Goal: Task Accomplishment & Management: Manage account settings

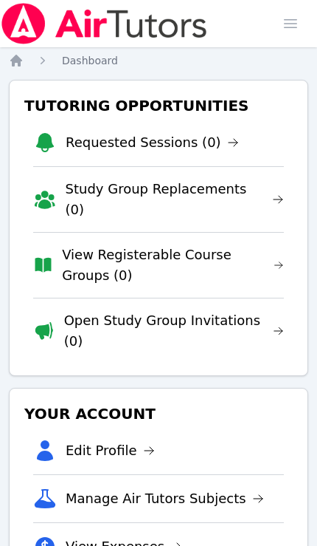
click at [286, 32] on span "button" at bounding box center [291, 23] width 32 height 32
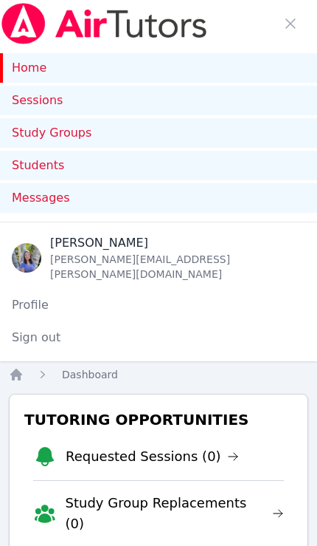
click at [51, 102] on link "Sessions" at bounding box center [158, 101] width 317 height 30
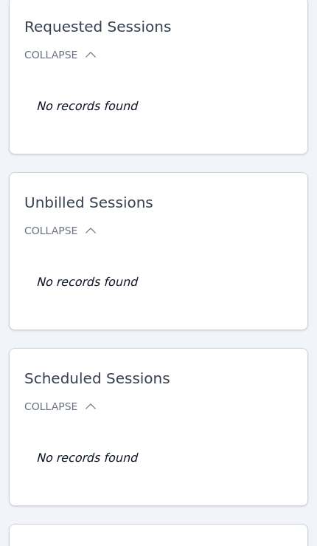
scroll to position [458, 0]
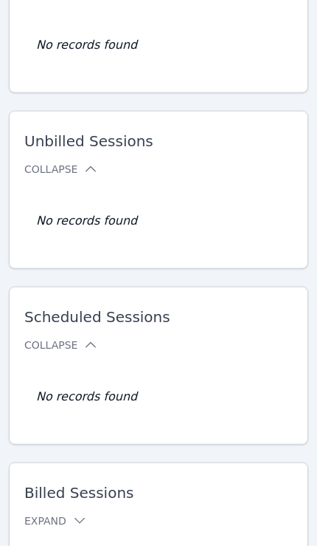
click at [69, 513] on button "Expand" at bounding box center [55, 520] width 63 height 15
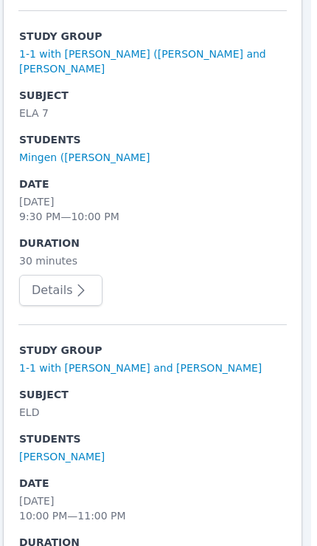
scroll to position [3470, 6]
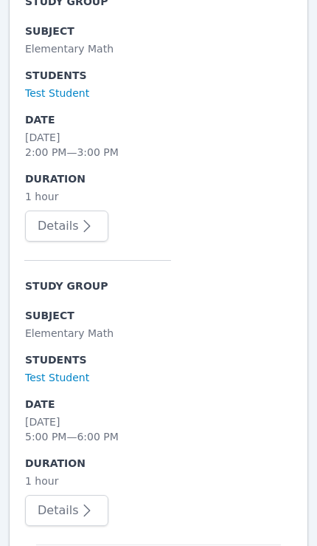
scroll to position [3082, 0]
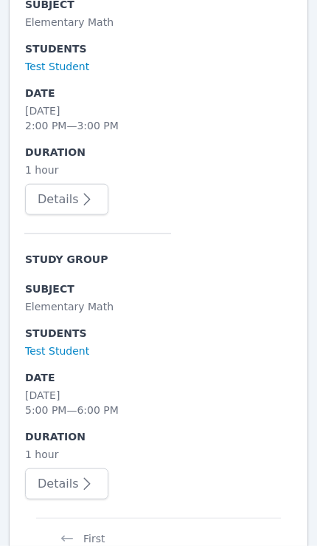
click at [96, 523] on button "First" at bounding box center [82, 531] width 69 height 28
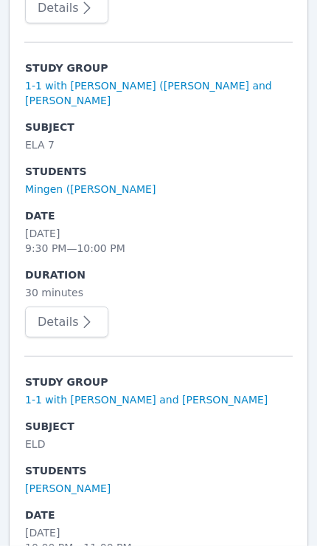
scroll to position [2167, 0]
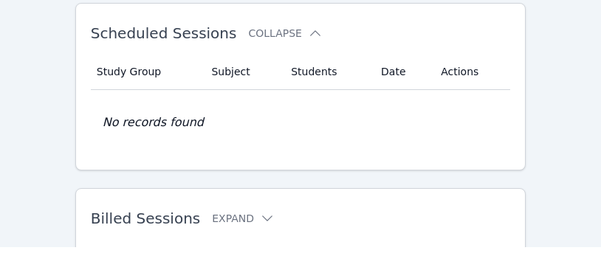
scroll to position [438, 0]
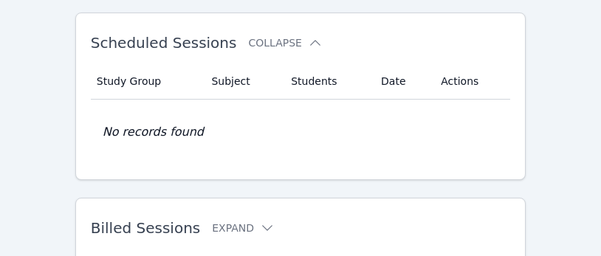
click at [260, 222] on icon at bounding box center [267, 228] width 15 height 15
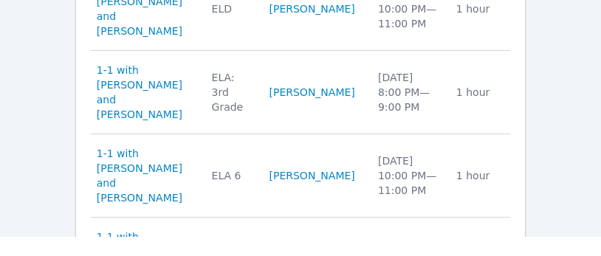
scroll to position [1182, 0]
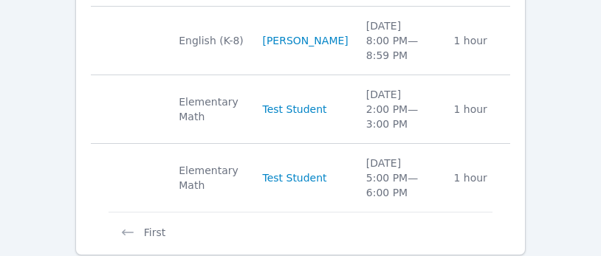
scroll to position [1158, 0]
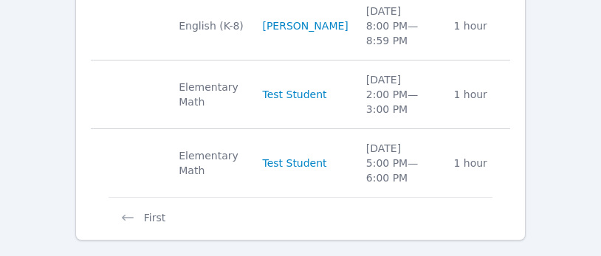
click at [139, 225] on button "First" at bounding box center [143, 211] width 69 height 28
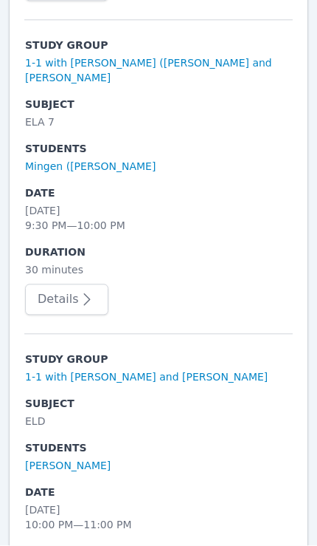
scroll to position [3085, 0]
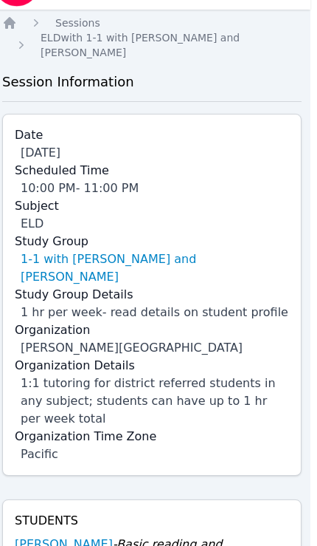
scroll to position [0, 6]
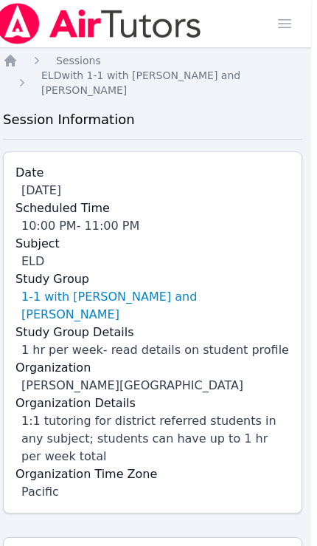
click at [202, 290] on link "1-1 with [PERSON_NAME] and [PERSON_NAME]" at bounding box center [155, 305] width 269 height 35
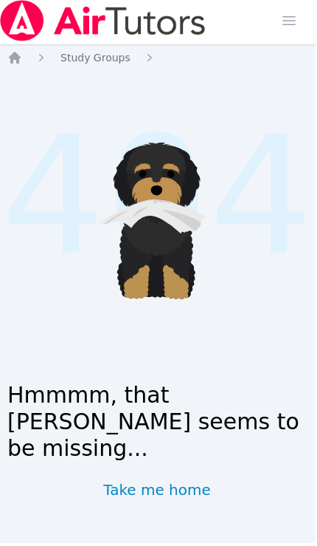
scroll to position [27, 1]
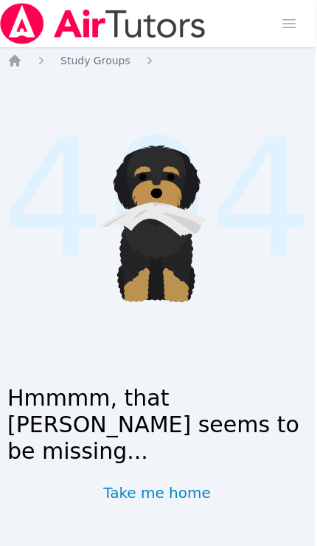
click at [185, 503] on link "Take me home" at bounding box center [157, 492] width 108 height 21
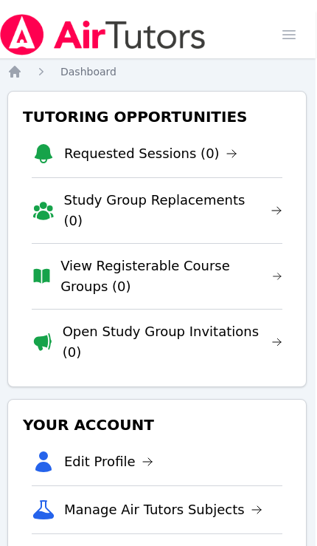
scroll to position [0, 1]
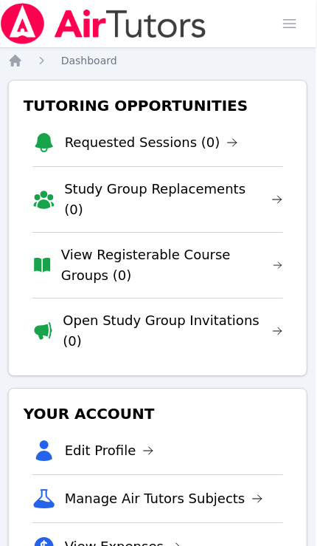
click at [288, 23] on span "button" at bounding box center [290, 23] width 32 height 32
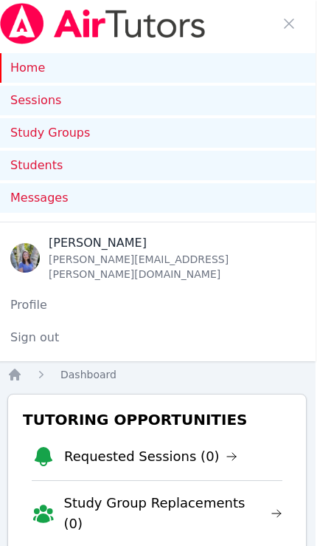
click at [176, 165] on link "Students" at bounding box center [157, 166] width 317 height 30
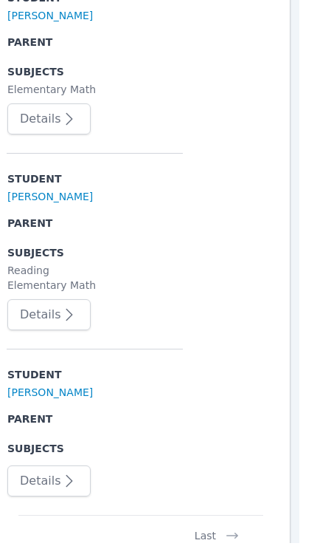
scroll to position [4265, 6]
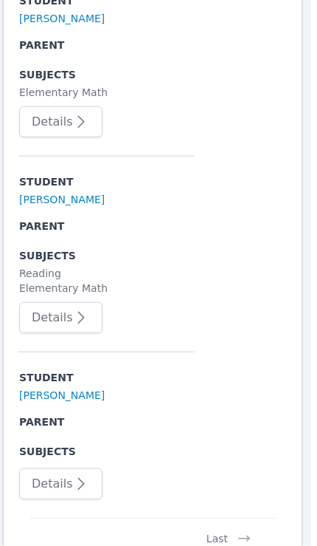
click at [63, 388] on link "Isabella Wu" at bounding box center [62, 395] width 86 height 15
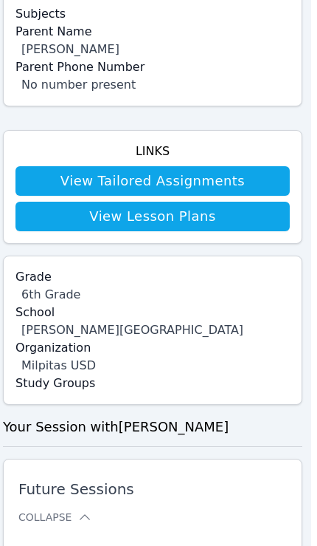
scroll to position [532, 6]
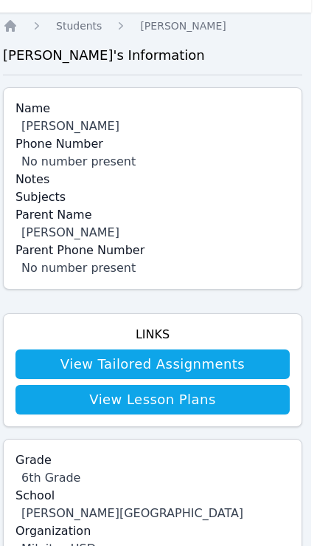
click at [227, 355] on link "View Tailored Assignments" at bounding box center [153, 364] width 275 height 30
click at [238, 387] on link "View Lesson Plans" at bounding box center [153, 400] width 275 height 30
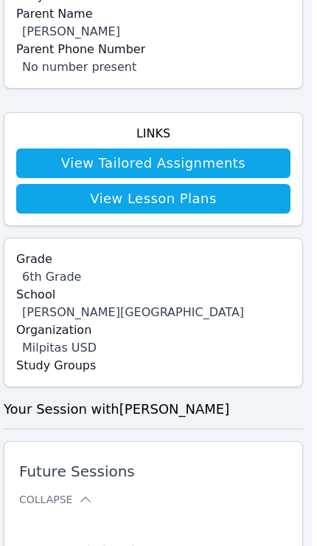
scroll to position [348, 6]
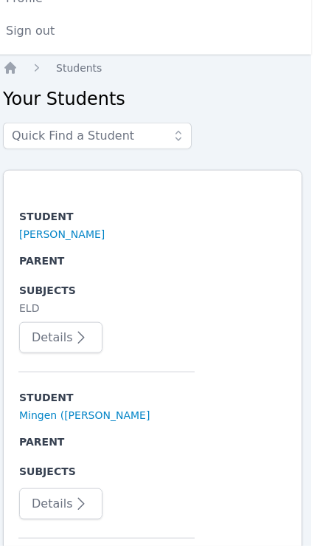
scroll to position [4265, 6]
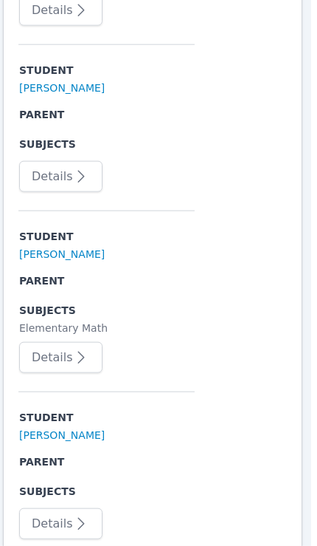
click at [78, 348] on icon "button" at bounding box center [81, 357] width 18 height 18
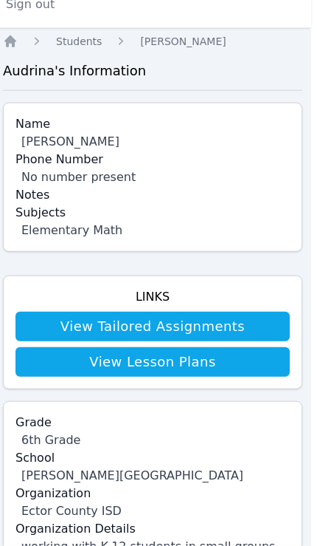
scroll to position [291, 6]
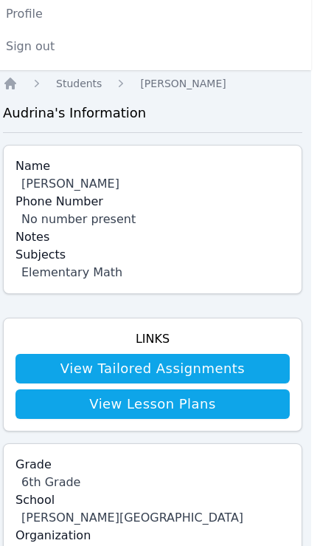
click at [193, 398] on link "View Lesson Plans" at bounding box center [153, 404] width 275 height 30
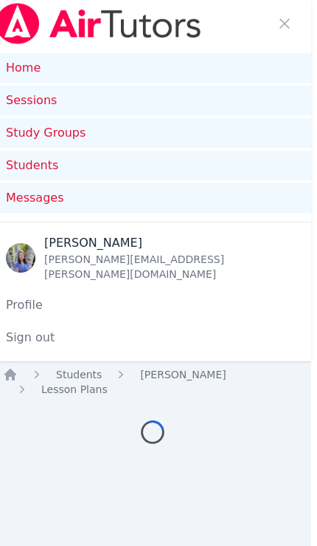
scroll to position [86, 6]
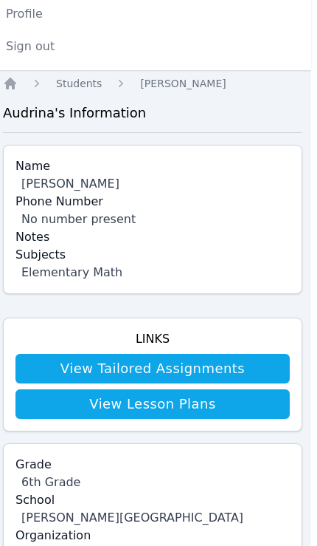
click at [213, 356] on link "View Tailored Assignments" at bounding box center [153, 369] width 275 height 30
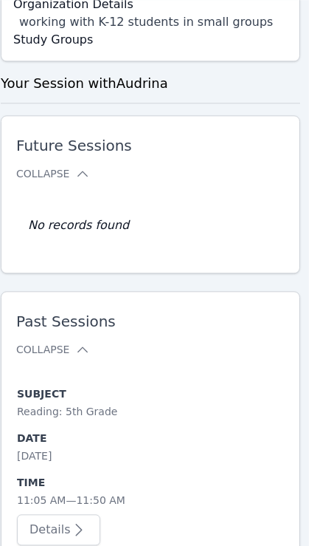
scroll to position [1446, 0]
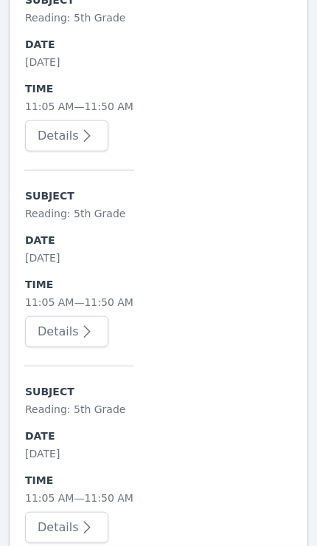
click at [67, 514] on button "Details" at bounding box center [66, 527] width 83 height 31
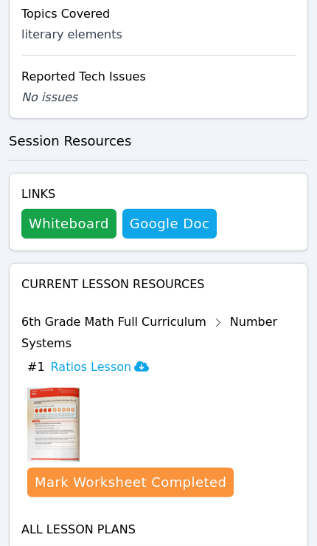
scroll to position [2094, 0]
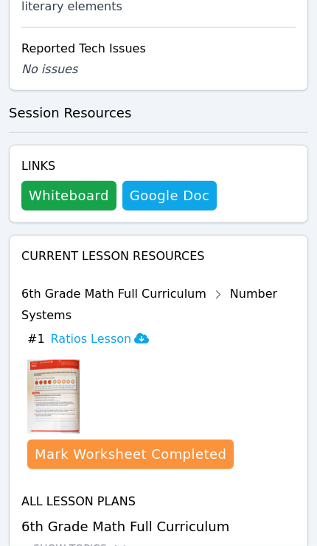
click at [71, 540] on div "Show Topics" at bounding box center [80, 547] width 94 height 15
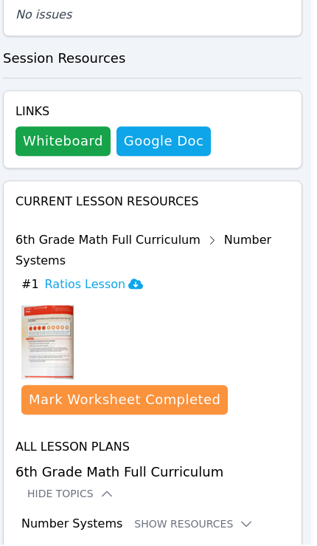
scroll to position [2148, 6]
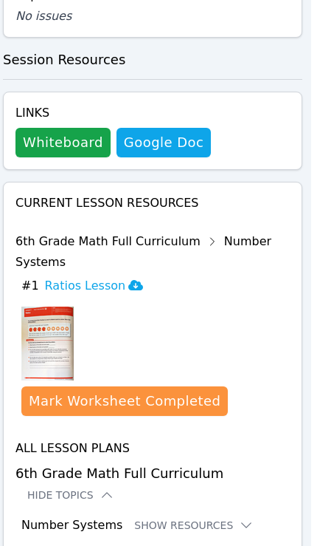
click at [239, 517] on icon at bounding box center [246, 524] width 15 height 15
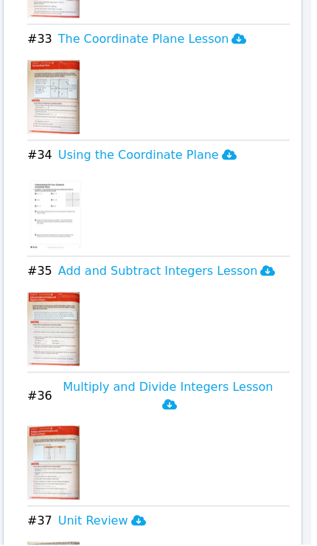
scroll to position [6624, 6]
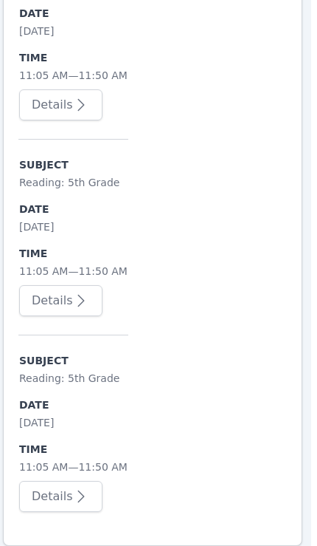
scroll to position [1471, 0]
